Goal: Obtain resource: Download file/media

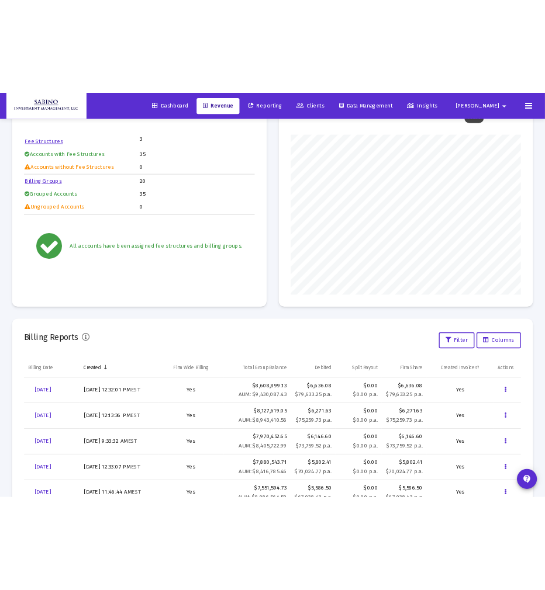
scroll to position [234, 336]
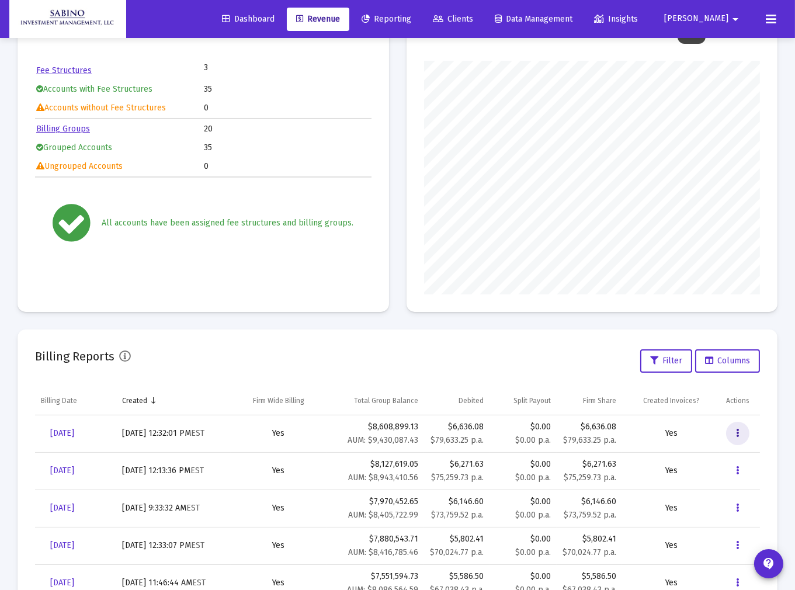
click at [739, 429] on button "Data grid" at bounding box center [737, 433] width 23 height 23
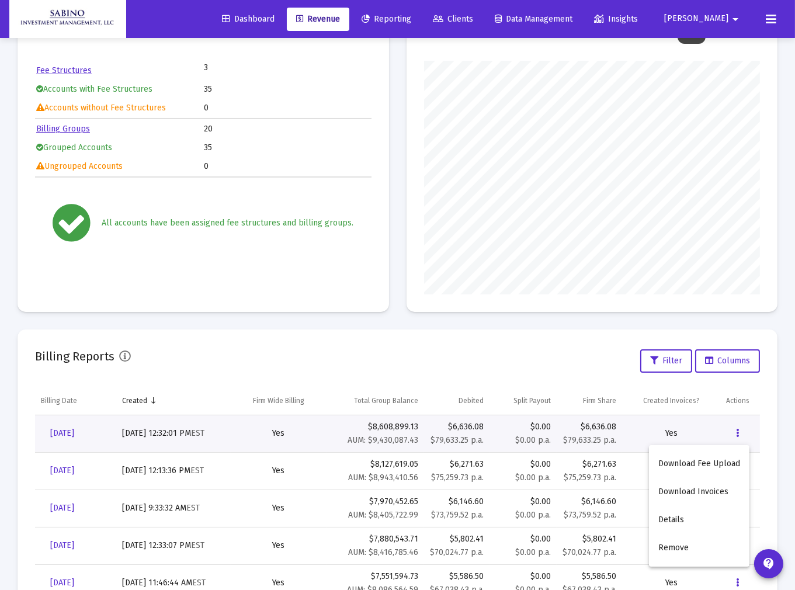
click at [685, 463] on button "Download Fee Upload" at bounding box center [699, 464] width 101 height 28
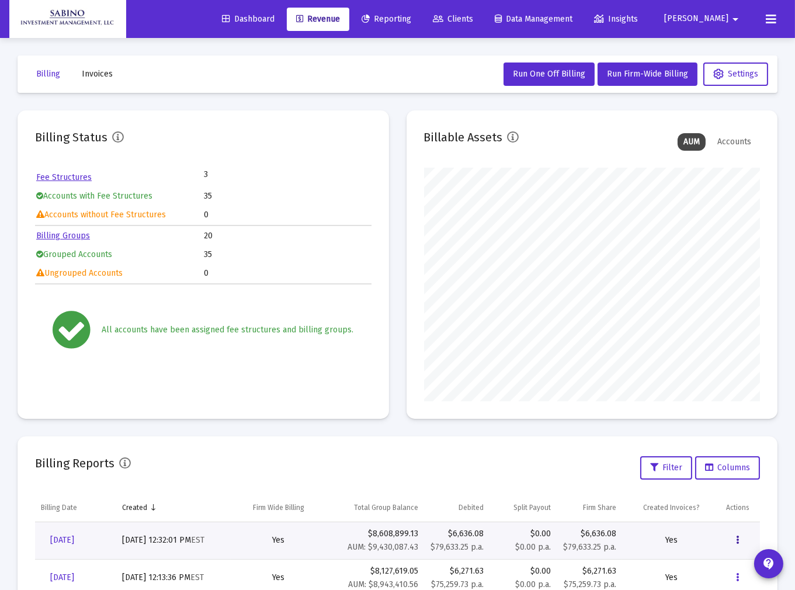
click at [737, 540] on icon "Data grid" at bounding box center [737, 540] width 3 height 14
click at [687, 456] on button "Download Invoices" at bounding box center [699, 454] width 101 height 28
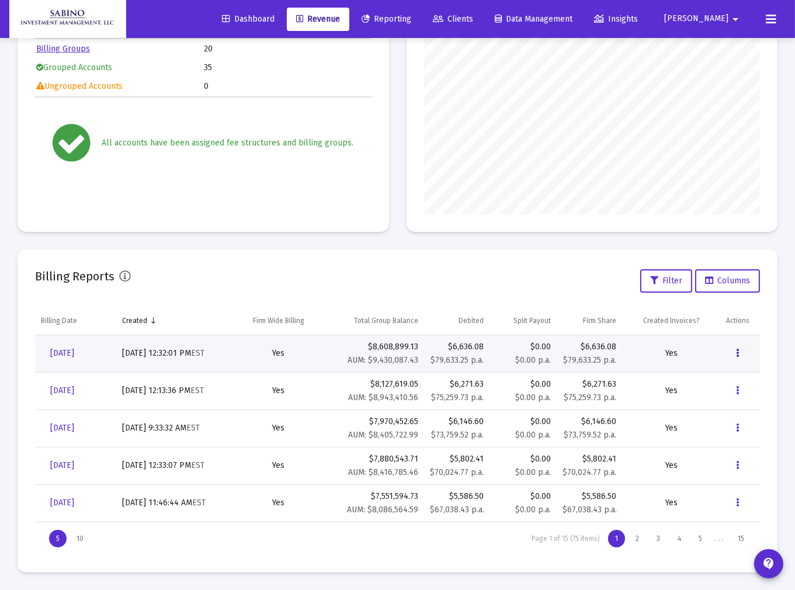
click at [738, 354] on icon "Data grid" at bounding box center [737, 354] width 3 height 14
click at [685, 410] on button "Download Invoices" at bounding box center [699, 412] width 101 height 28
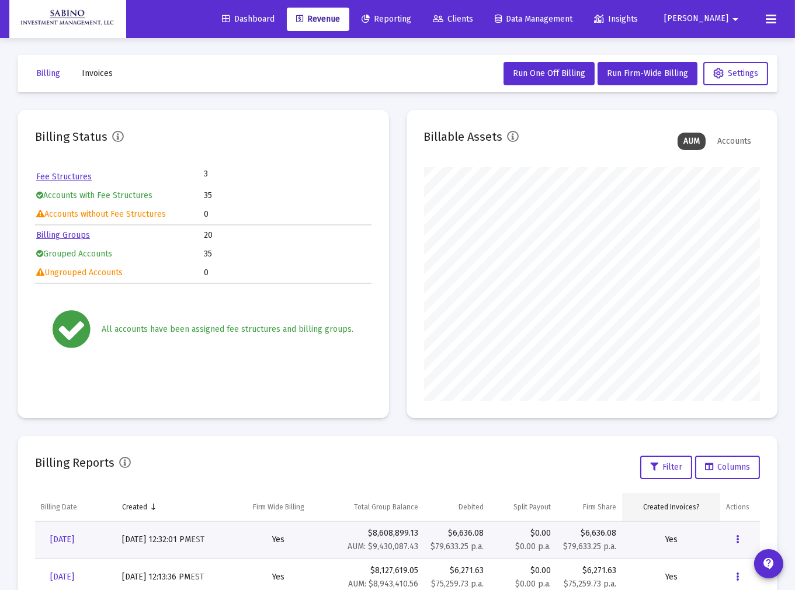
scroll to position [0, 0]
click at [725, 18] on span "[PERSON_NAME]" at bounding box center [696, 19] width 64 height 10
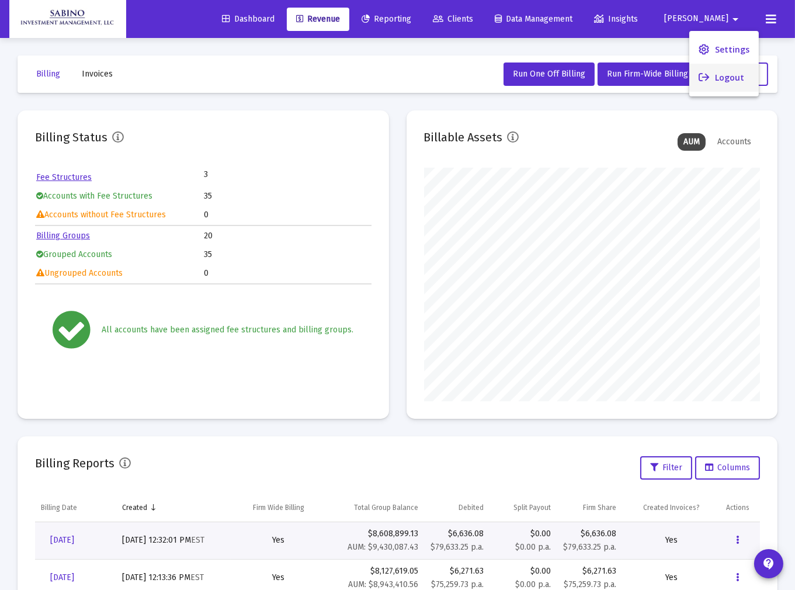
click at [734, 77] on button "Logout" at bounding box center [725, 78] width 70 height 28
